Goal: Task Accomplishment & Management: Use online tool/utility

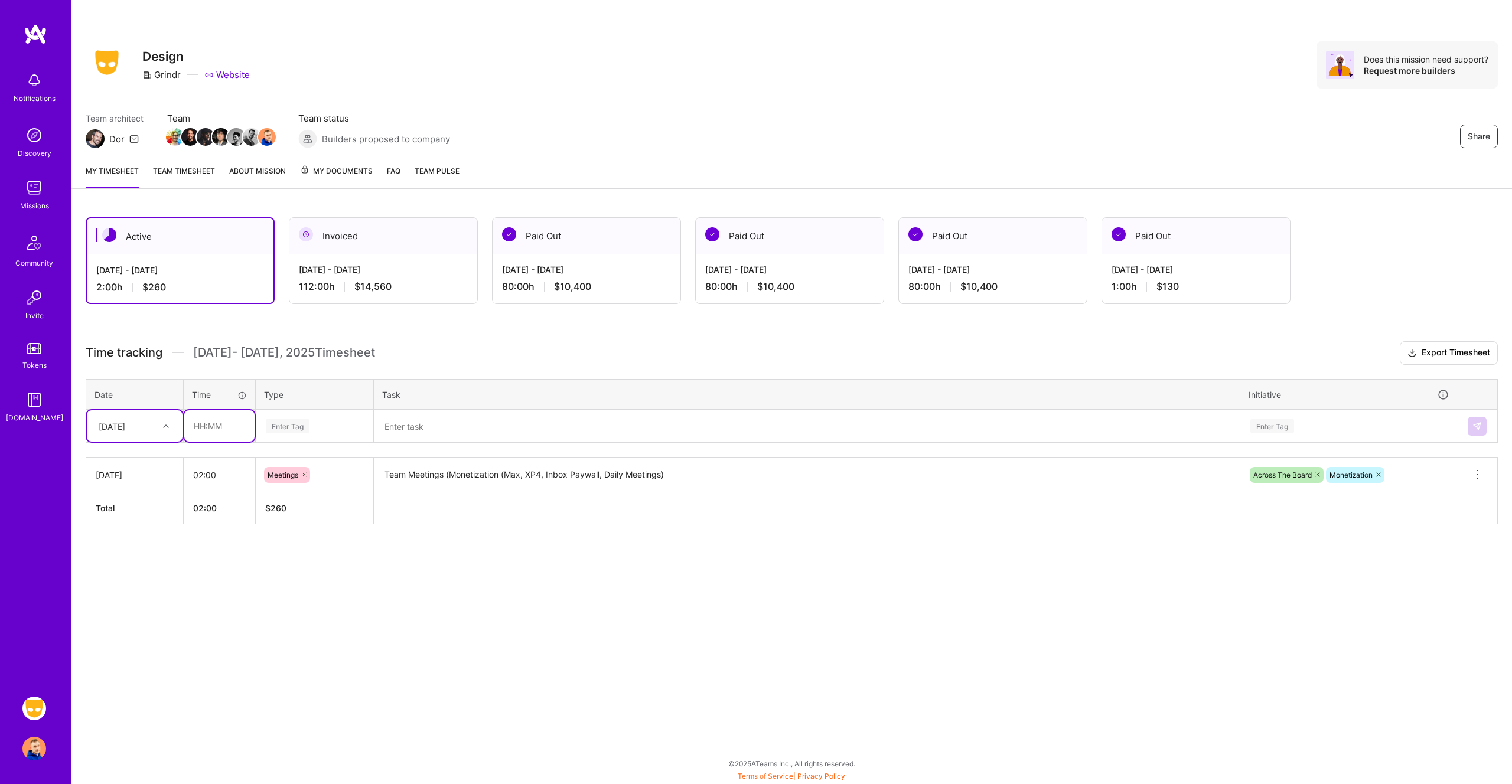
click at [210, 425] on input "text" at bounding box center [219, 425] width 70 height 31
click at [198, 467] on input "02:00" at bounding box center [219, 474] width 71 height 31
click at [210, 474] on input "02:00" at bounding box center [219, 474] width 71 height 31
type input "02:30"
click at [213, 428] on input "text" at bounding box center [219, 425] width 70 height 31
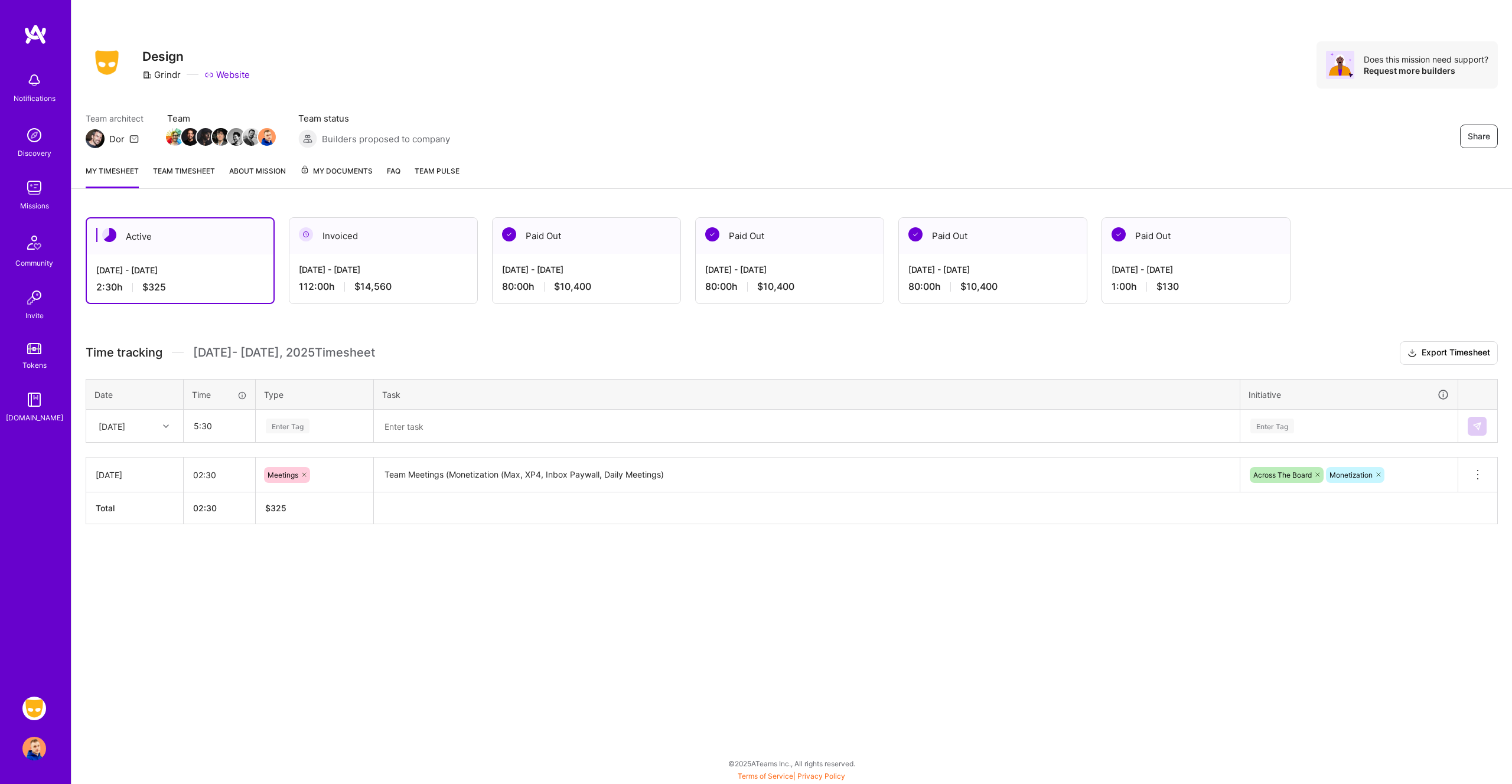
type input "05:30"
type input "de"
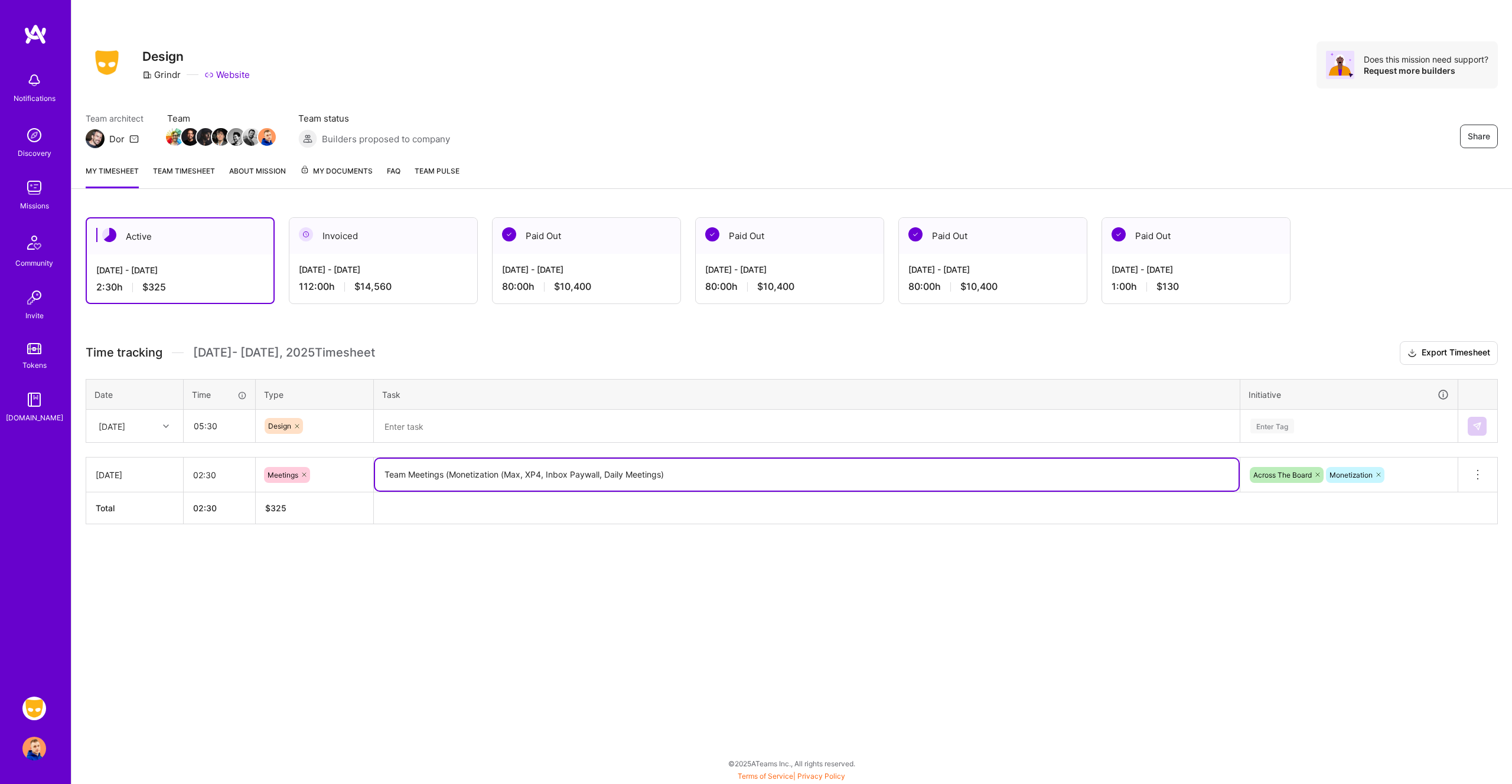
drag, startPoint x: 507, startPoint y: 473, endPoint x: 601, endPoint y: 474, distance: 94.0
click at [601, 474] on textarea "Team Meetings (Monetization (Max, XP4, Inbox Paywall, Daily Meetings)" at bounding box center [807, 474] width 863 height 32
click at [559, 431] on textarea at bounding box center [807, 426] width 863 height 31
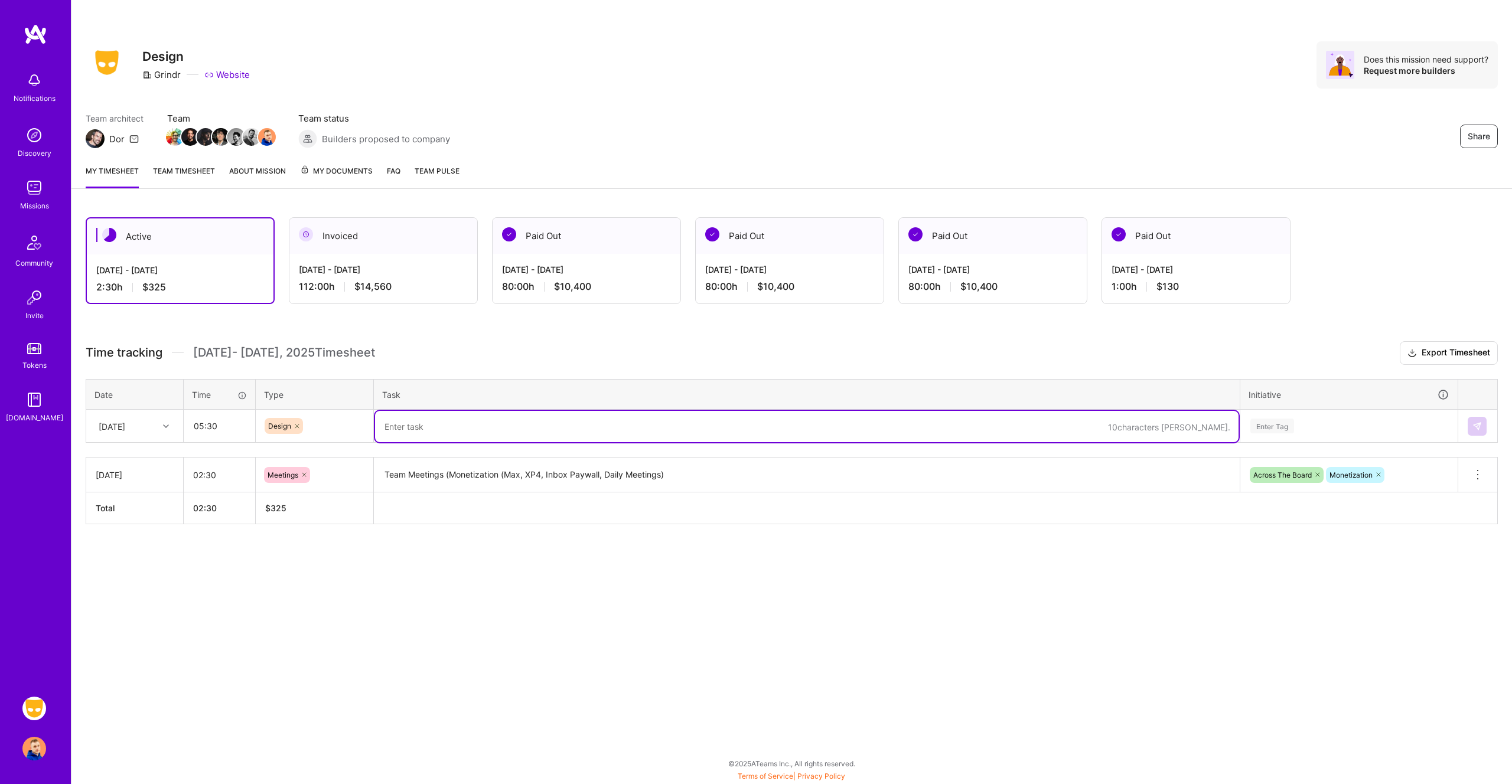
paste textarea "Max, XP4, Inbox Paywall"
type textarea "Max, XP4, Inbox Paywall Designs"
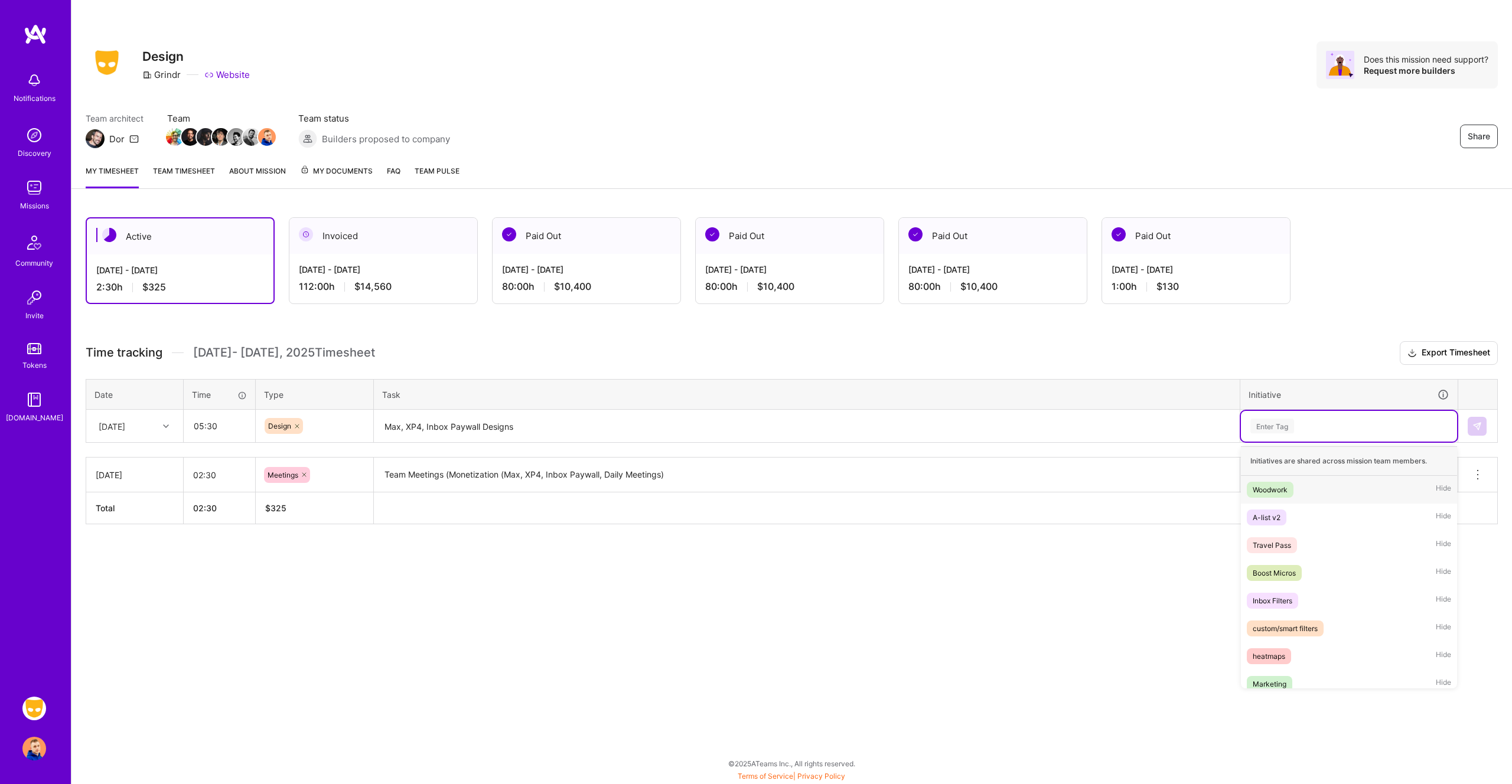
click at [1266, 426] on div "Enter Tag" at bounding box center [1272, 425] width 44 height 18
type input "mo"
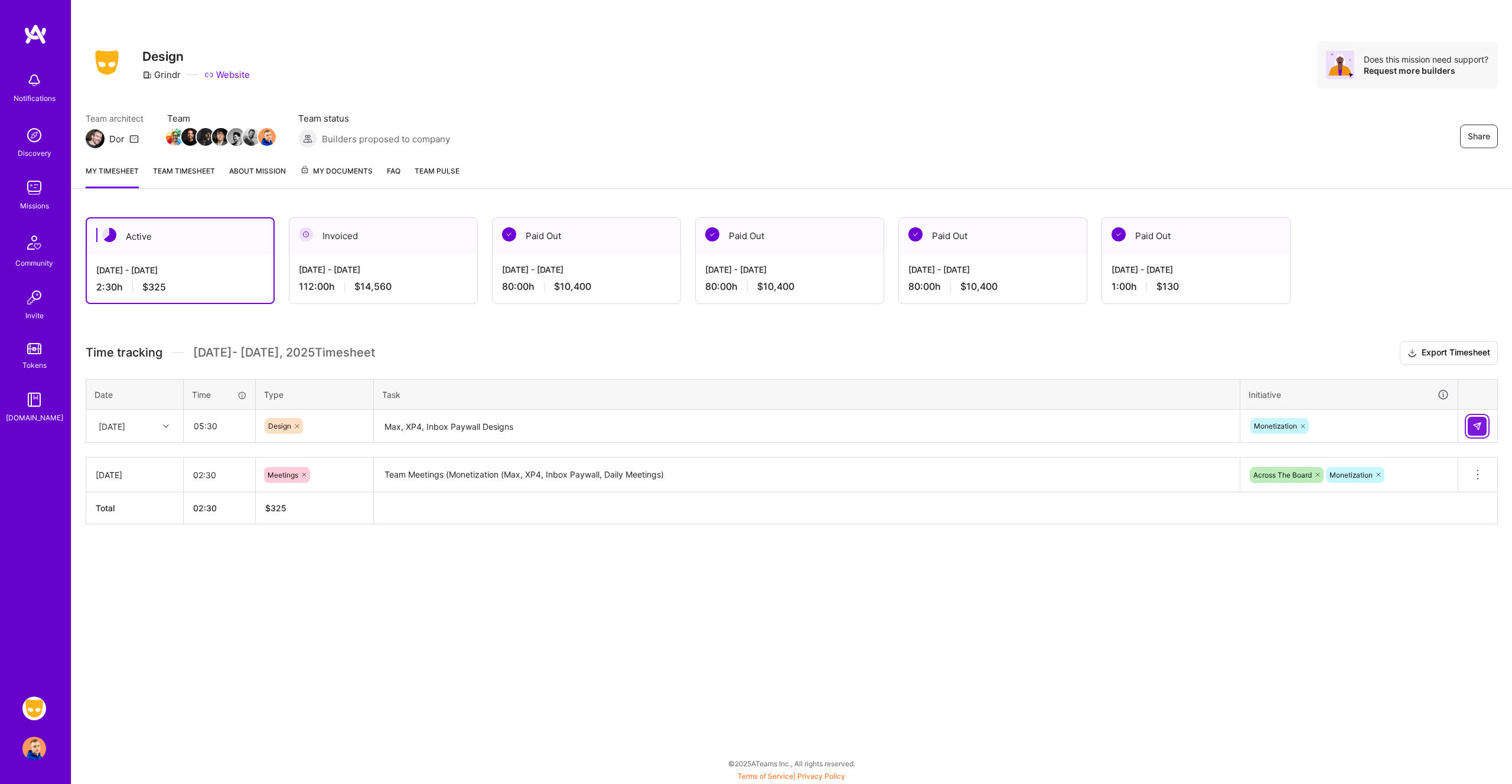
click at [1471, 427] on button at bounding box center [1478, 426] width 19 height 19
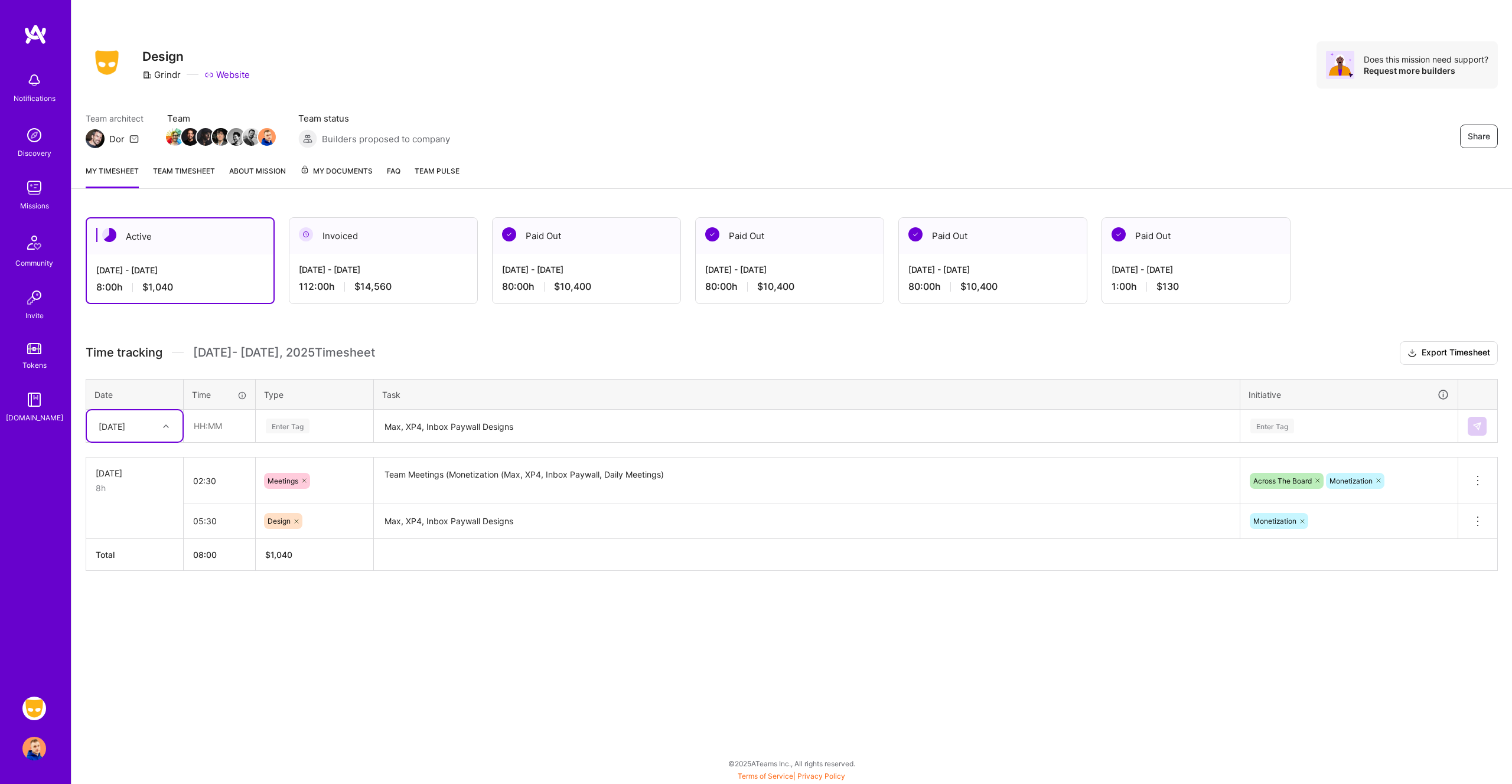
click at [169, 425] on div at bounding box center [167, 426] width 18 height 15
click at [115, 501] on div "[DATE]" at bounding box center [134, 503] width 96 height 22
click at [206, 431] on input "text" at bounding box center [219, 425] width 70 height 31
type input "02:00"
click at [303, 421] on div "Enter Tag" at bounding box center [287, 425] width 44 height 18
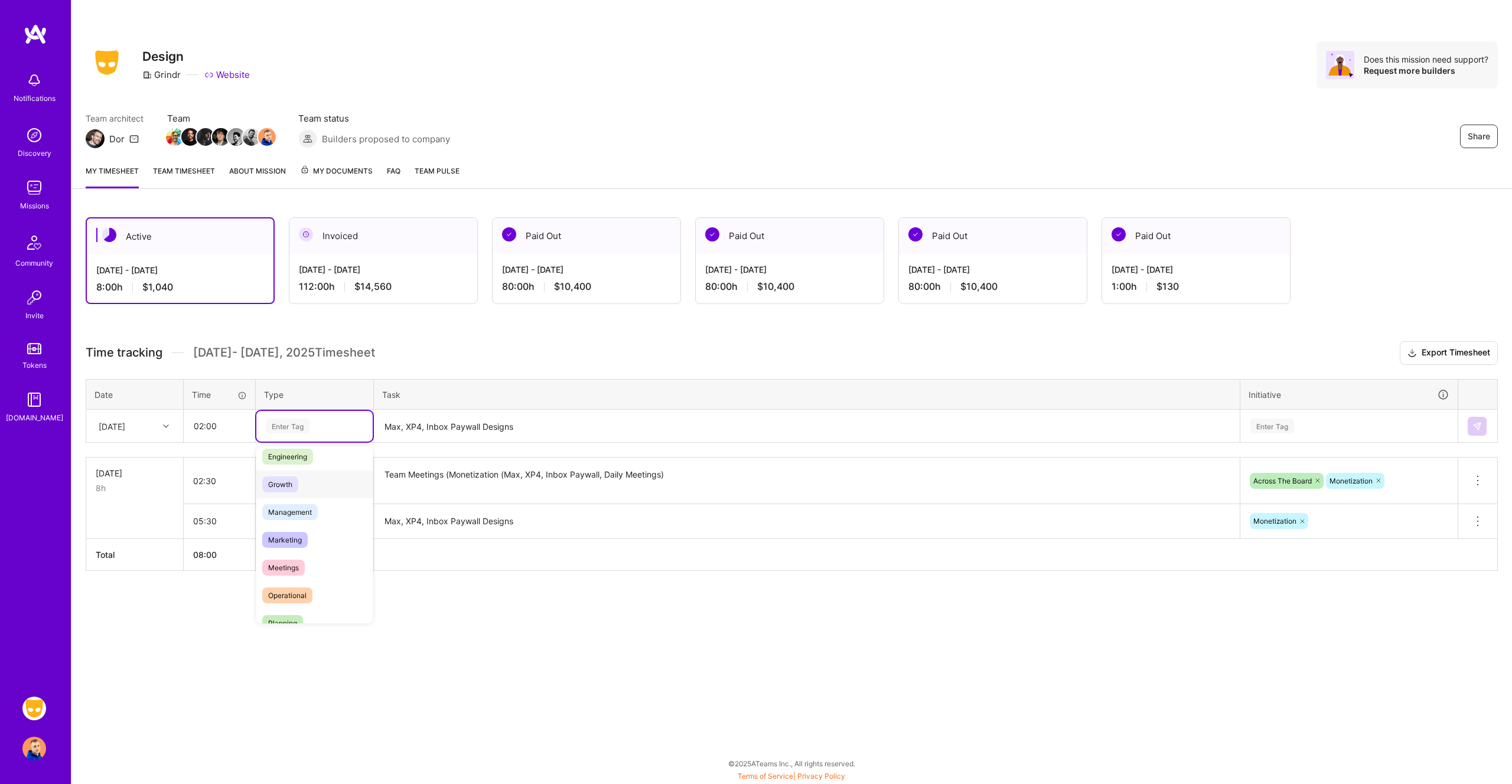
scroll to position [117, 0]
click at [288, 549] on div "Meetings" at bounding box center [314, 542] width 117 height 28
click at [500, 427] on textarea "Max, XP4, Inbox Paywall Designs" at bounding box center [807, 426] width 863 height 31
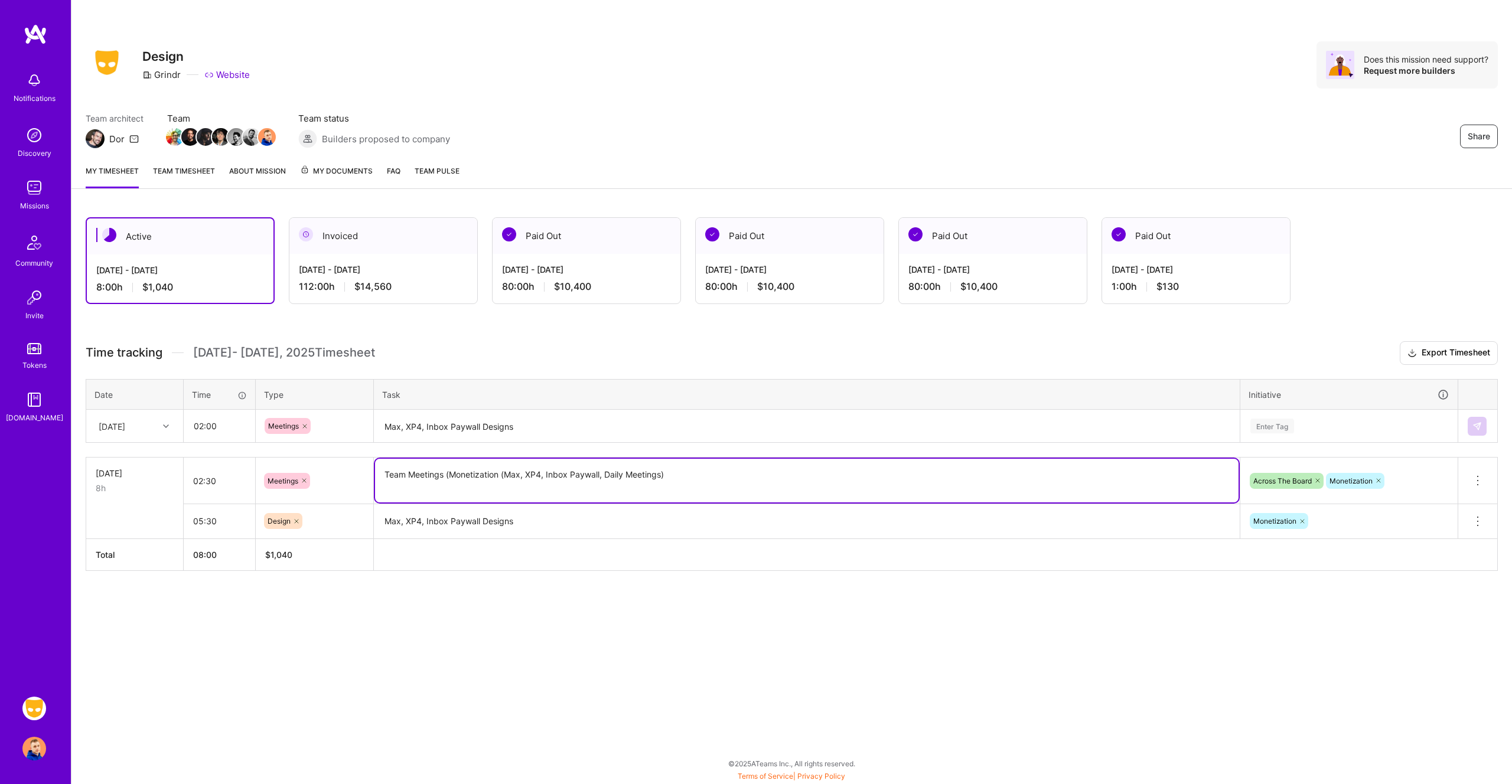
drag, startPoint x: 674, startPoint y: 473, endPoint x: 377, endPoint y: 474, distance: 297.0
click at [377, 474] on textarea "Team Meetings (Monetization (Max, XP4, Inbox Paywall, Daily Meetings)" at bounding box center [807, 480] width 863 height 44
click at [489, 426] on textarea "Max, XP4, Inbox Paywall Designs" at bounding box center [807, 426] width 863 height 31
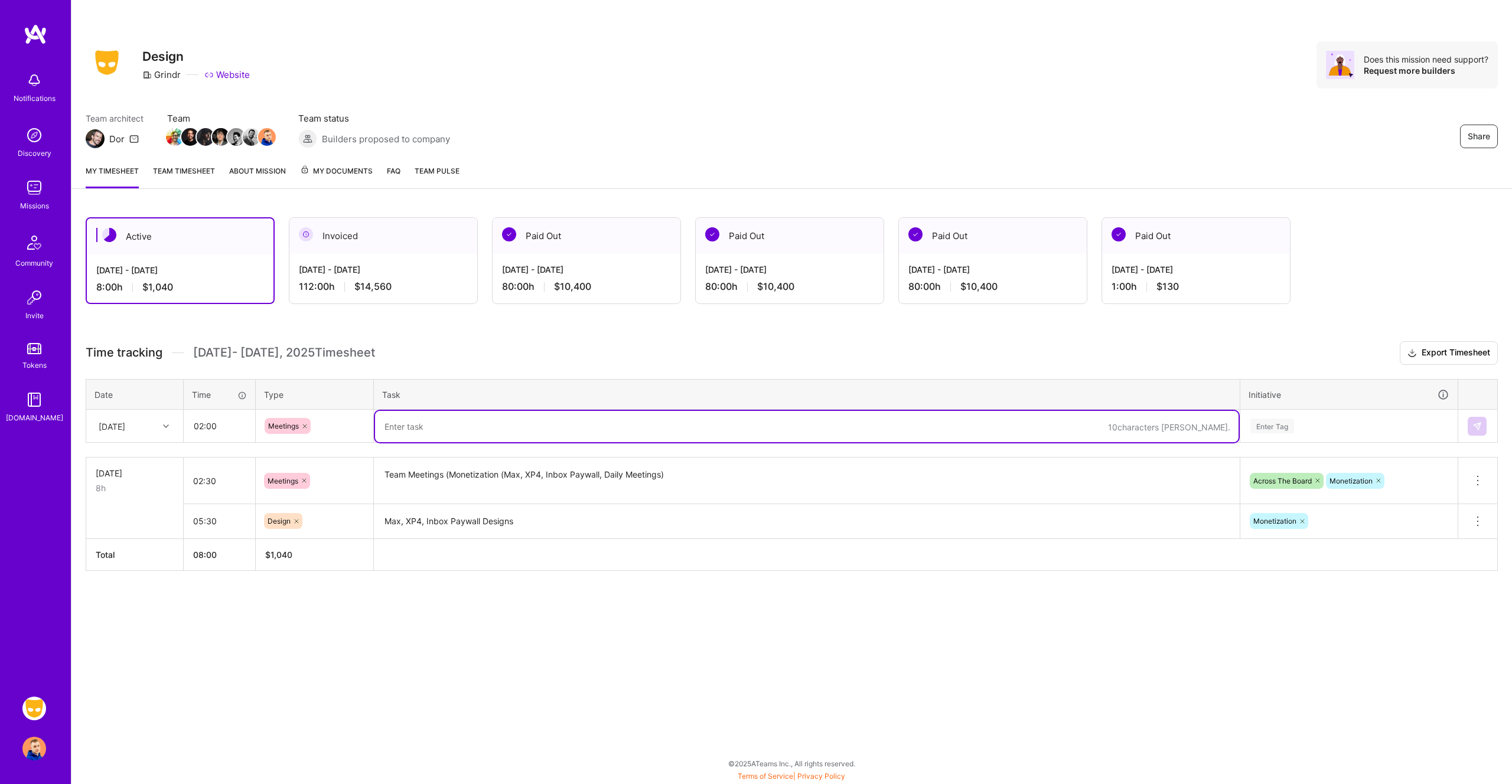
paste textarea "Team Meetings (Monetization (Max, XP4, Inbox Paywall, Daily Meetings)"
drag, startPoint x: 542, startPoint y: 426, endPoint x: 527, endPoint y: 426, distance: 15.0
click at [527, 426] on textarea "Team Meetings (Monetization (Max, XP4, Inbox Paywall, Daily Meetings)" at bounding box center [807, 426] width 863 height 31
type textarea "Team Meetings (Monetization (Max, Store Feature Grouping v2, Inbox Paywall, Dai…"
click at [1331, 418] on div "Enter Tag" at bounding box center [1349, 425] width 199 height 15
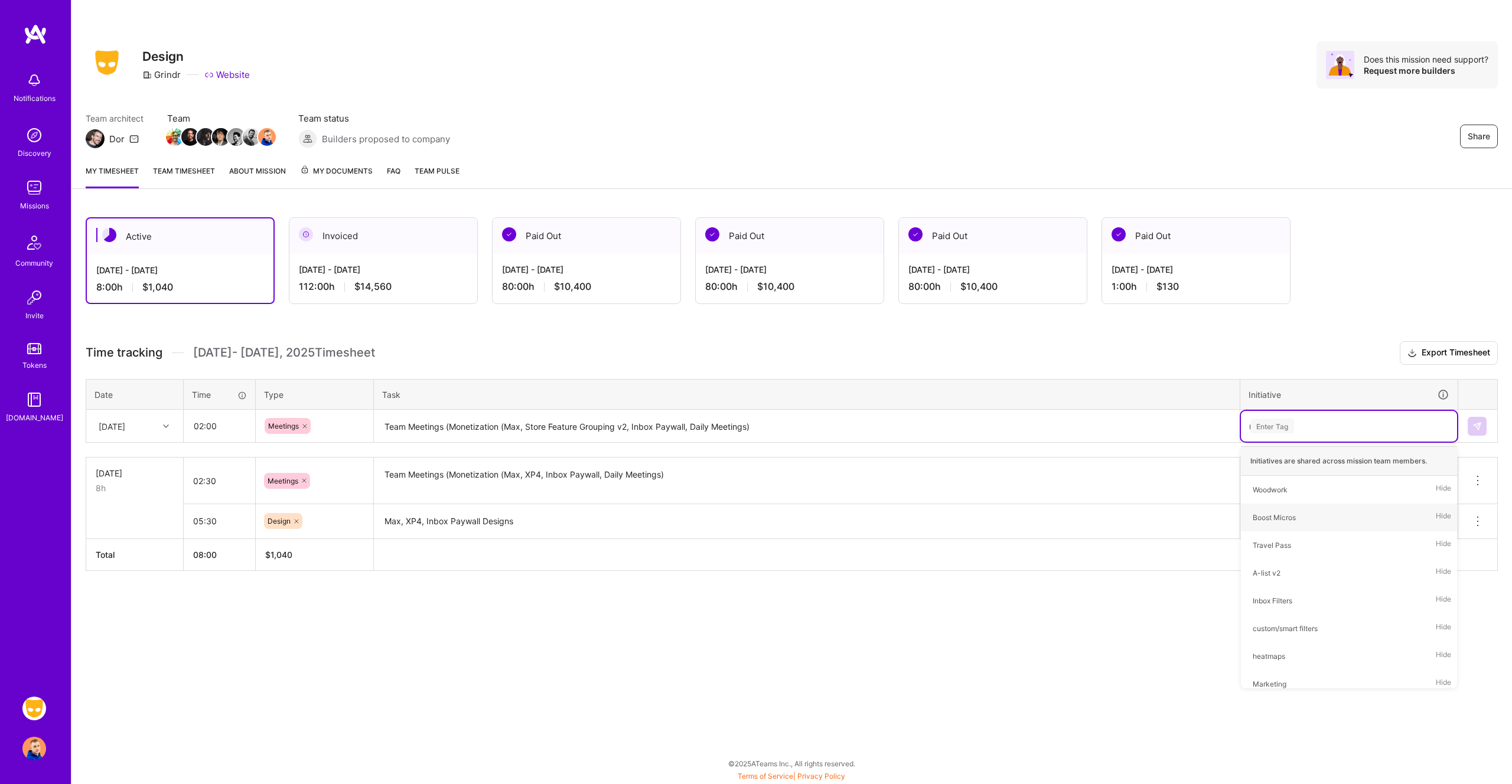
type input "mo"
click at [1481, 428] on img at bounding box center [1477, 426] width 10 height 10
